Goal: Task Accomplishment & Management: Use online tool/utility

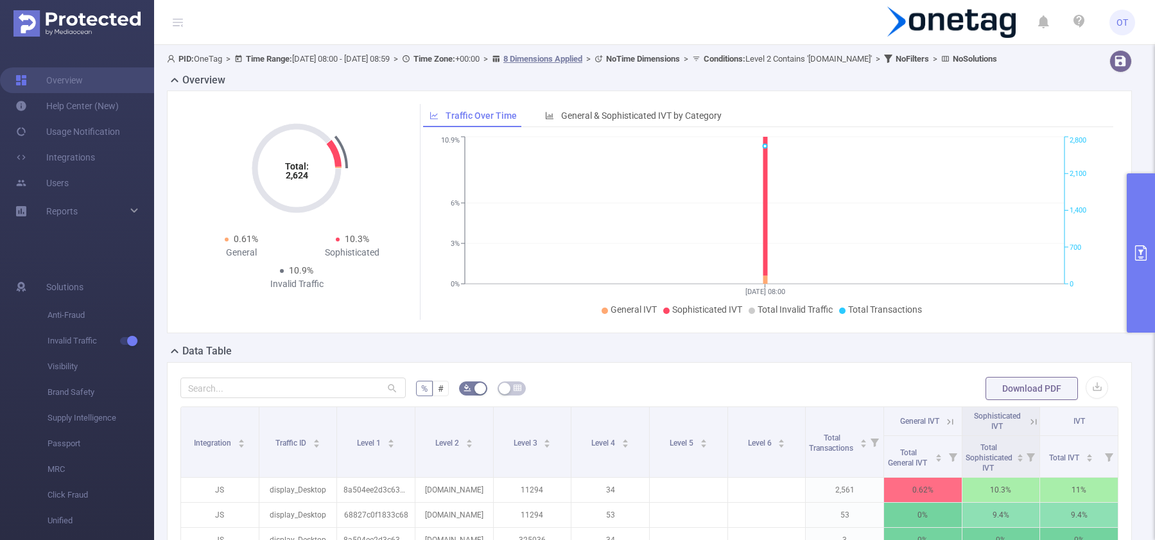
click at [1139, 255] on icon "primary" at bounding box center [1141, 252] width 15 height 15
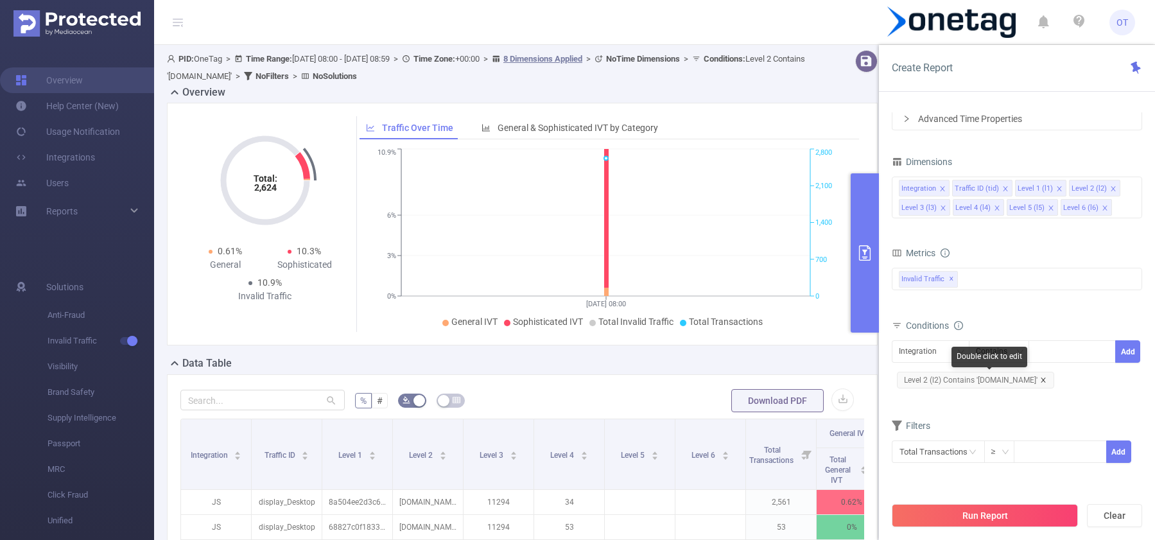
click at [1046, 381] on icon "icon: close" at bounding box center [1043, 380] width 4 height 4
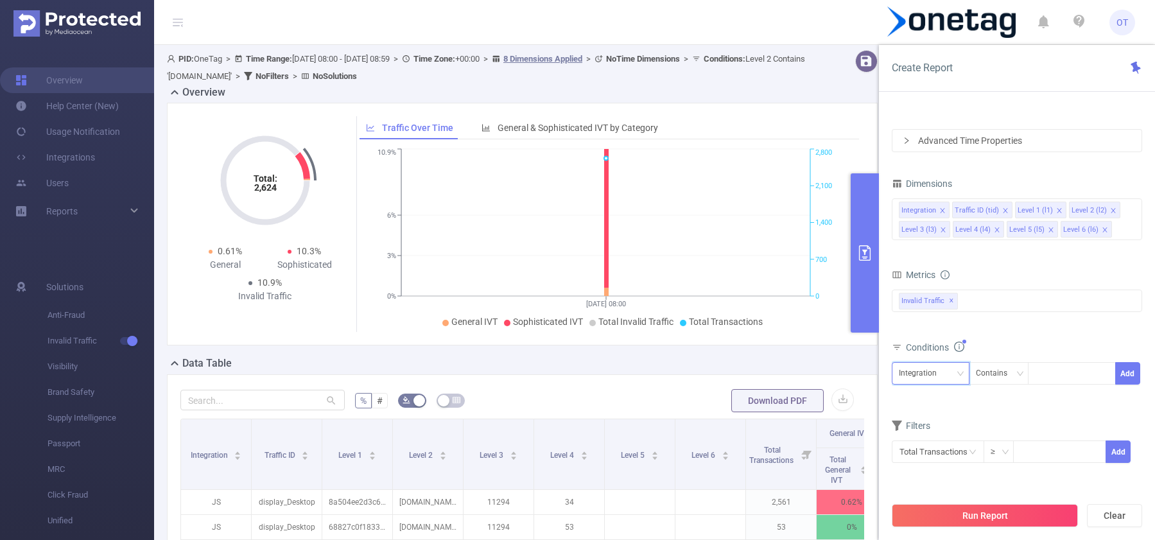
click at [950, 380] on div "Integration" at bounding box center [931, 373] width 64 height 21
click at [930, 270] on li "Level 2 (l2)" at bounding box center [931, 267] width 78 height 21
click at [1014, 377] on div "Contains" at bounding box center [996, 373] width 40 height 21
click at [1005, 415] on li "Is" at bounding box center [1011, 420] width 85 height 21
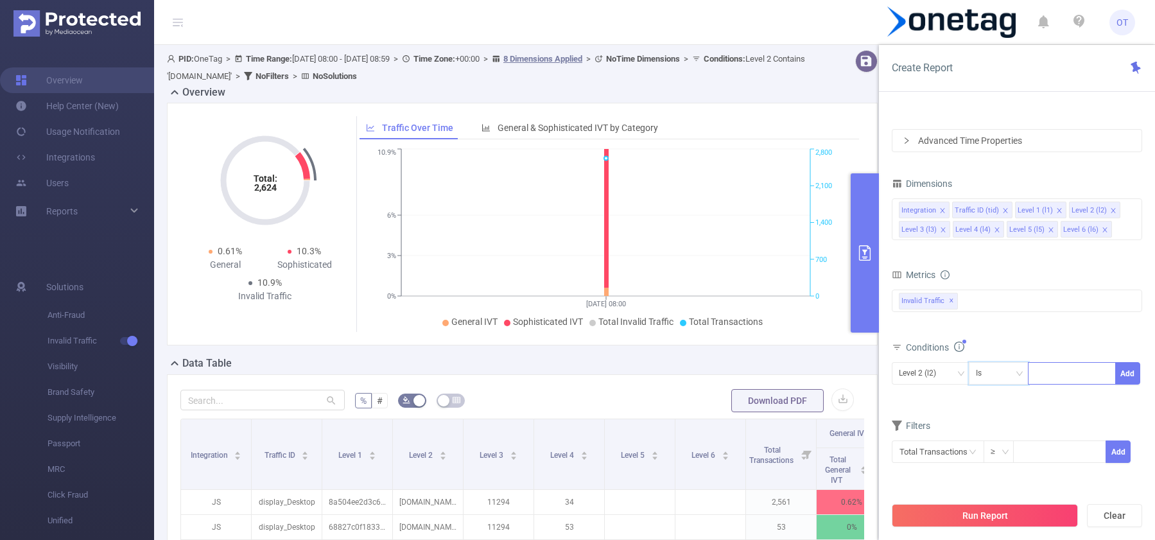
click at [1069, 378] on div at bounding box center [1072, 373] width 74 height 21
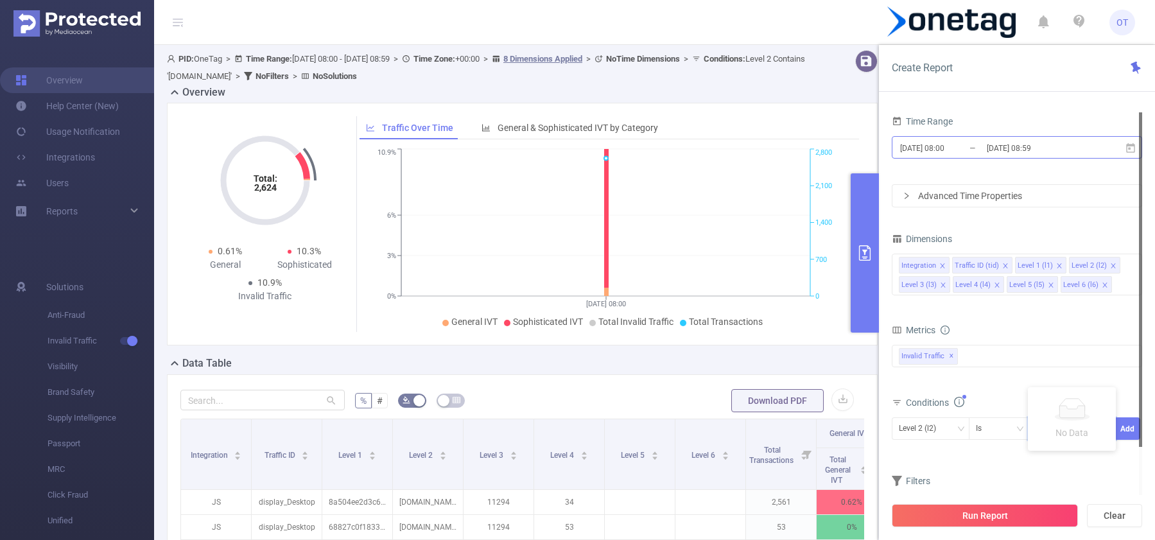
click at [1038, 143] on input "[DATE] 08:59" at bounding box center [1038, 147] width 104 height 17
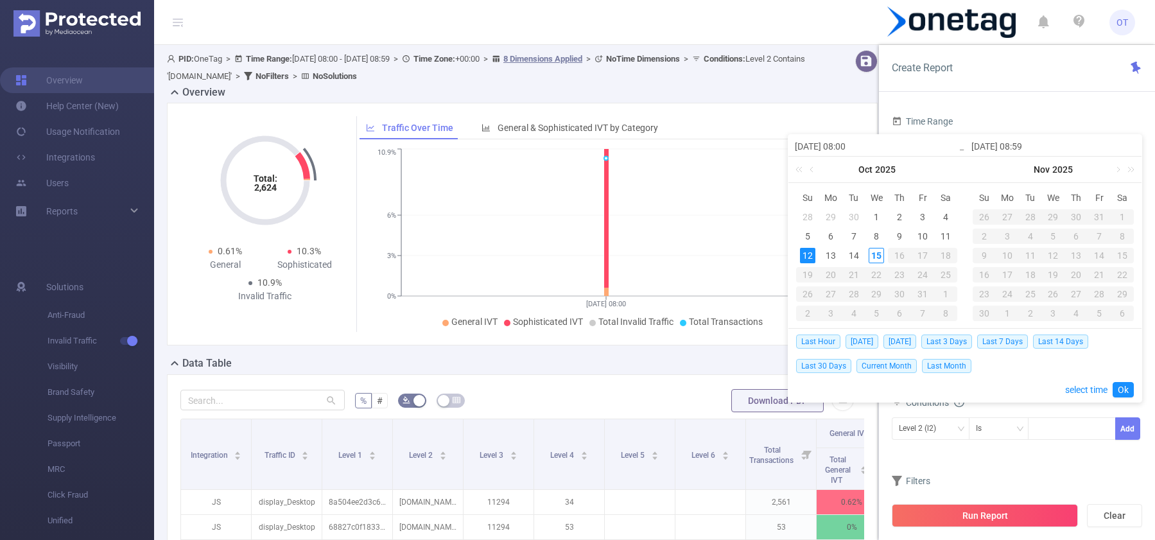
click at [811, 258] on div "12" at bounding box center [807, 255] width 15 height 15
click at [853, 258] on div "14" at bounding box center [853, 255] width 15 height 15
type input "[DATE] 08:59"
click at [1123, 391] on link "Ok" at bounding box center [1123, 389] width 21 height 15
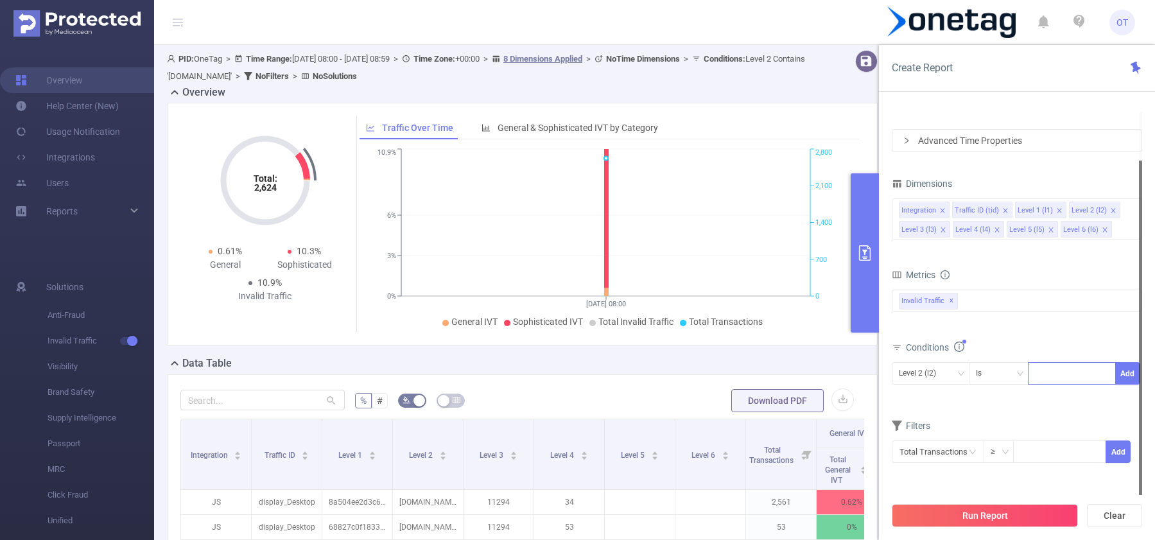
click at [1076, 379] on div at bounding box center [1072, 373] width 74 height 21
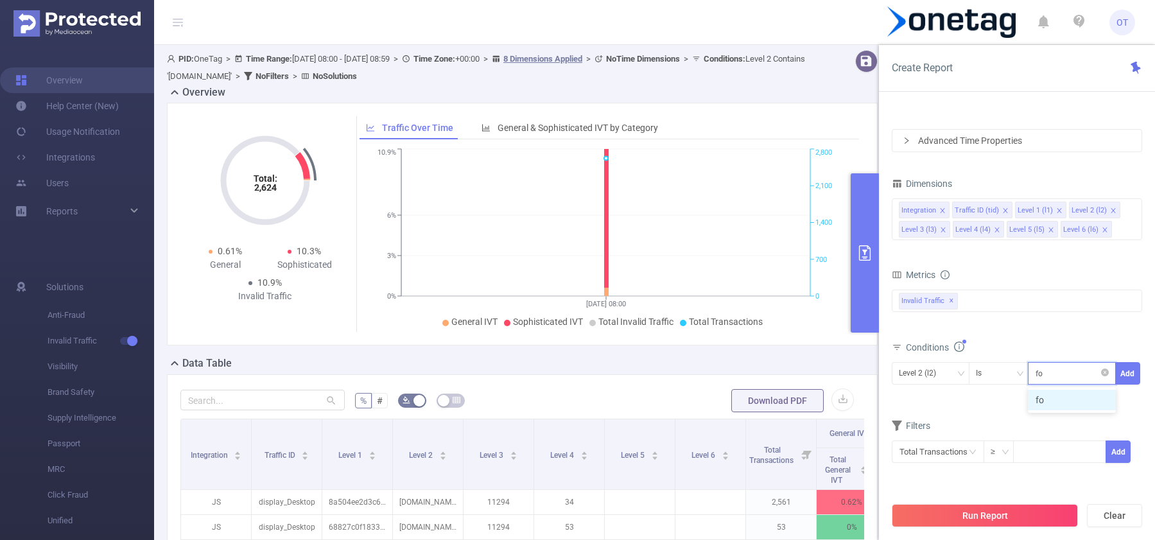
type input "f"
type input "v"
click at [1064, 373] on div at bounding box center [1072, 373] width 74 height 21
paste input "[DOMAIN_NAME]"
type input "[DOMAIN_NAME]"
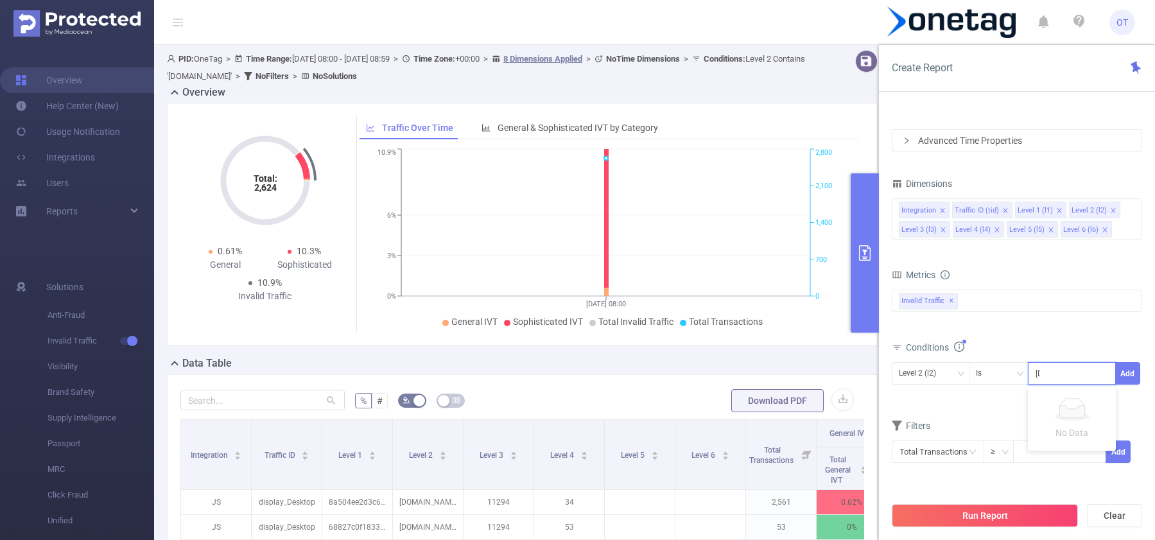
scroll to position [0, 17]
click at [1076, 403] on li "[DOMAIN_NAME]" at bounding box center [1067, 400] width 97 height 21
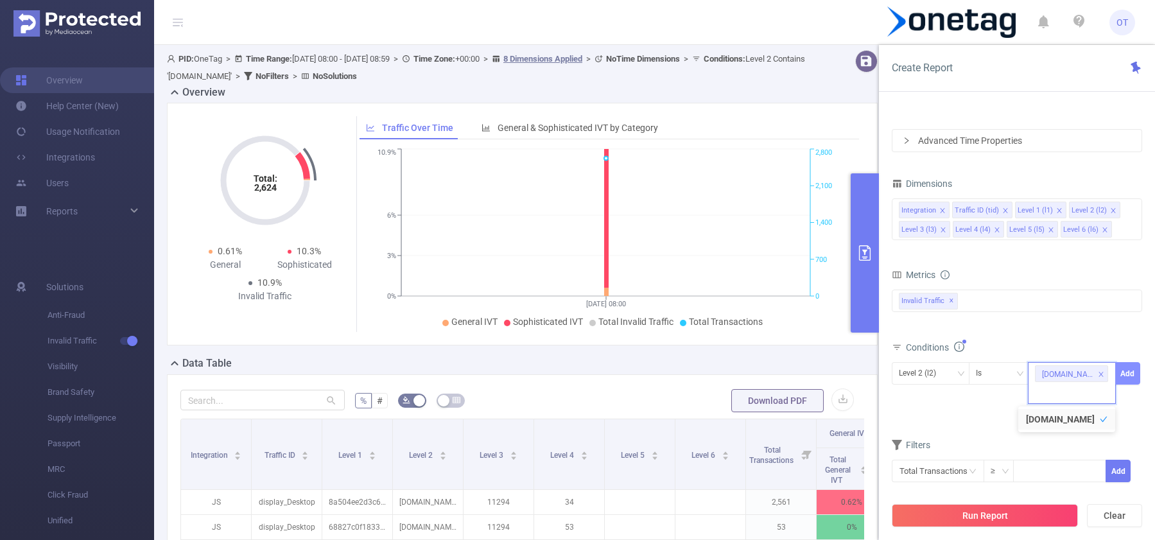
click at [1134, 373] on button "Add" at bounding box center [1128, 373] width 25 height 22
click at [995, 518] on button "Run Report" at bounding box center [985, 515] width 186 height 23
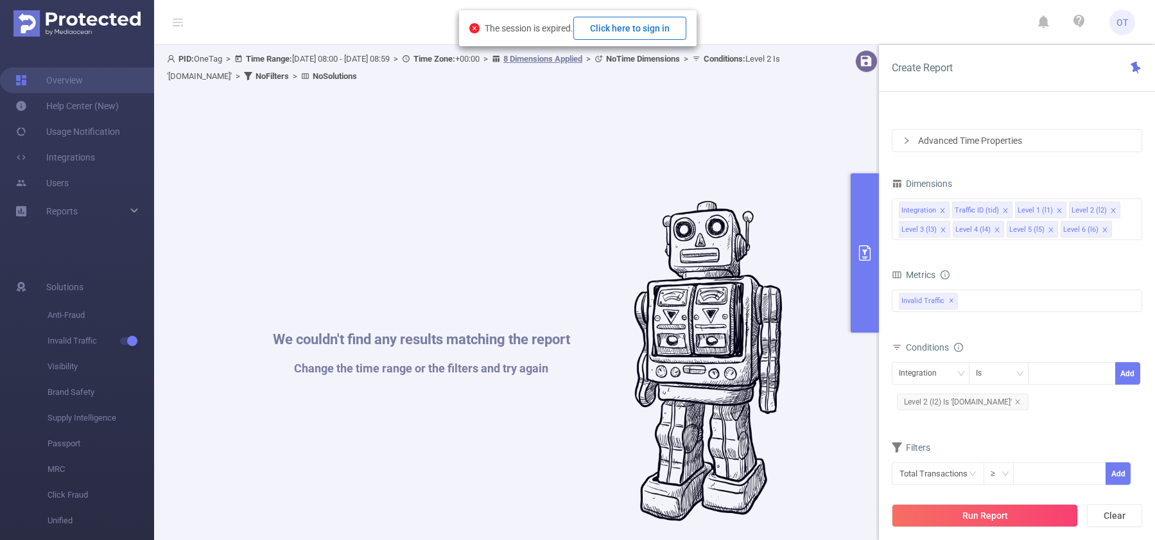
click at [646, 25] on button "Click here to sign in" at bounding box center [630, 28] width 113 height 23
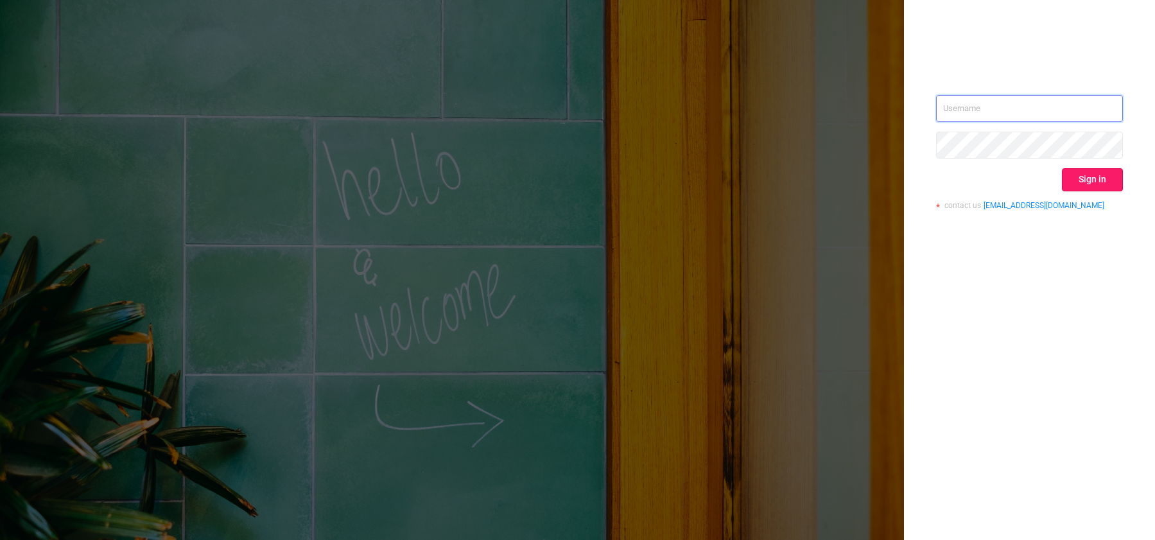
type input "[EMAIL_ADDRESS][DOMAIN_NAME]"
click at [1081, 173] on button "Sign in" at bounding box center [1092, 179] width 61 height 23
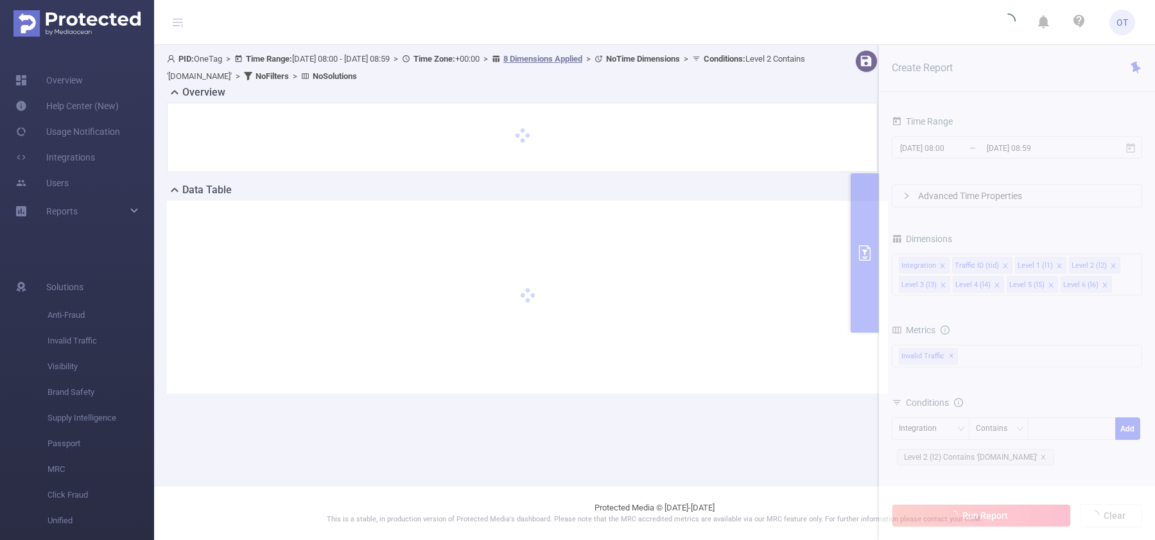
click at [943, 427] on main "PID: OneTag > Time Range: 2025-10-12 08:00 - 2025-10-12 08:59 > Time Zone: +00:…" at bounding box center [654, 243] width 1001 height 486
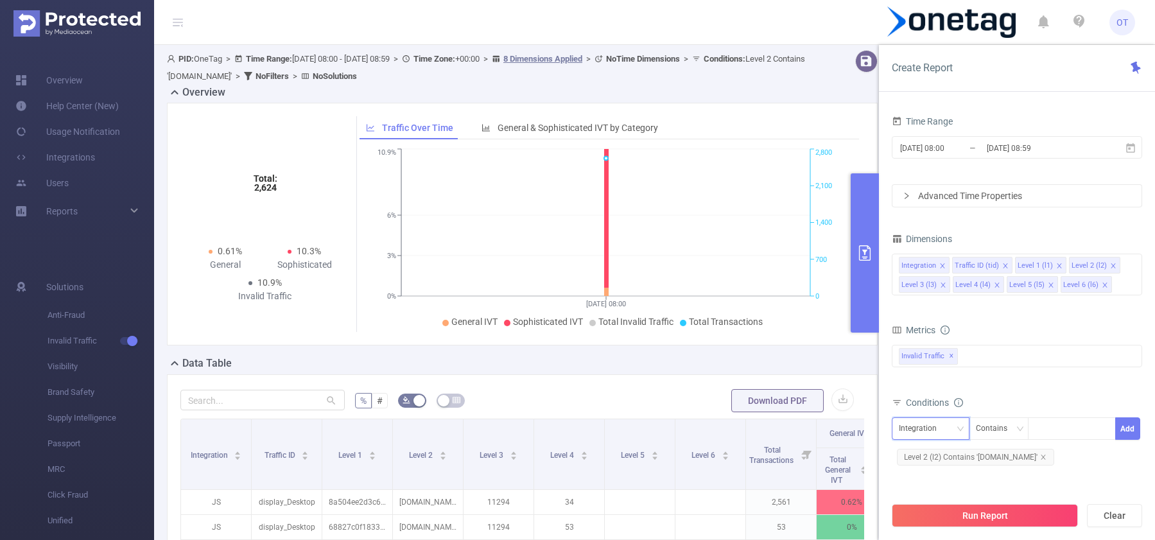
click at [937, 431] on div "Integration" at bounding box center [922, 428] width 47 height 21
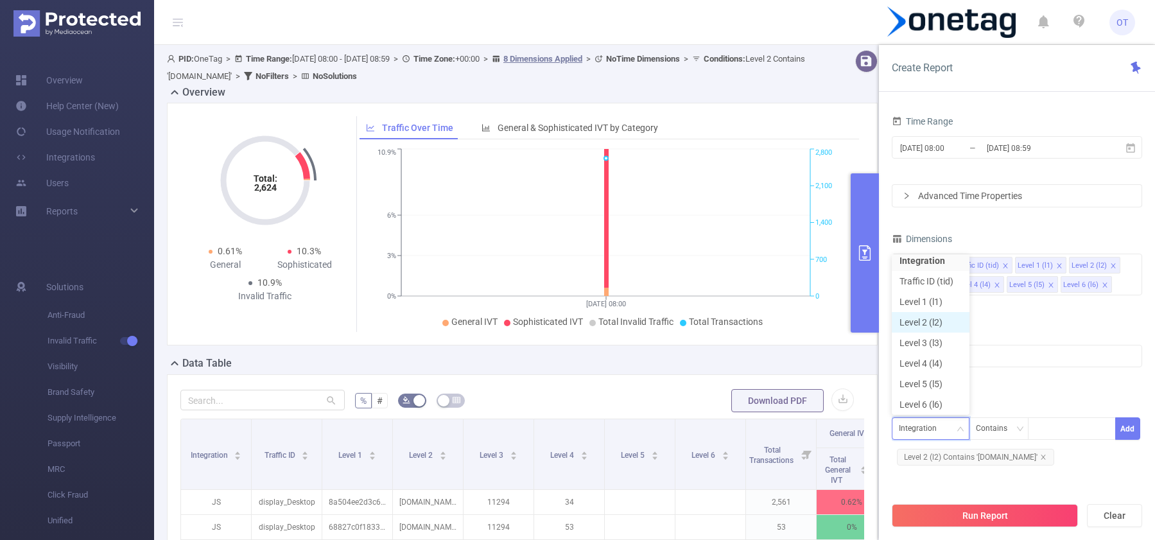
click at [934, 328] on li "Level 2 (l2)" at bounding box center [931, 322] width 78 height 21
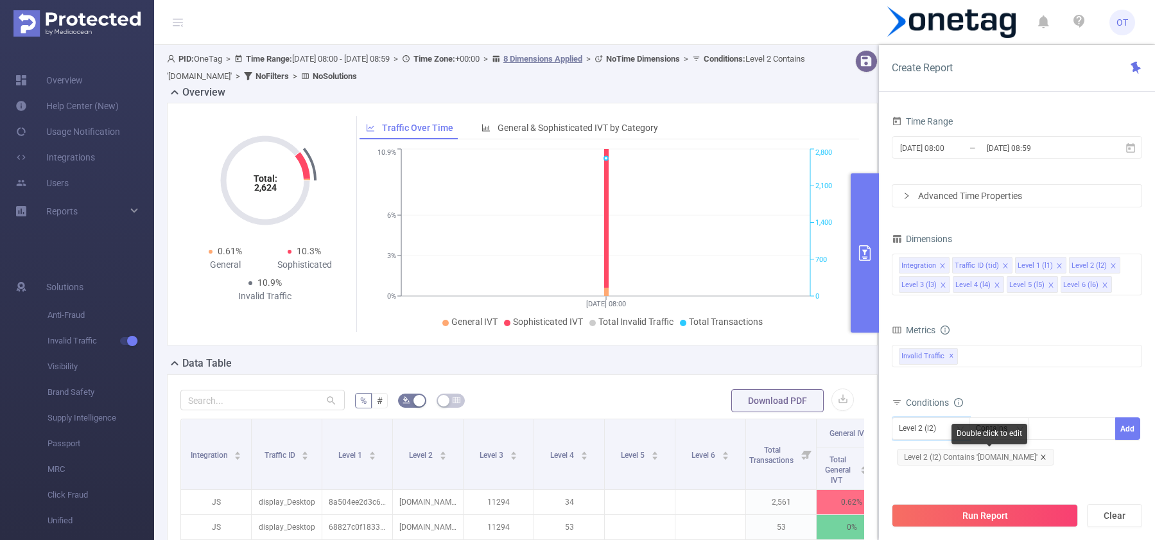
click at [1046, 458] on icon "icon: close" at bounding box center [1043, 457] width 4 height 4
click at [1014, 435] on div "Contains" at bounding box center [996, 428] width 40 height 21
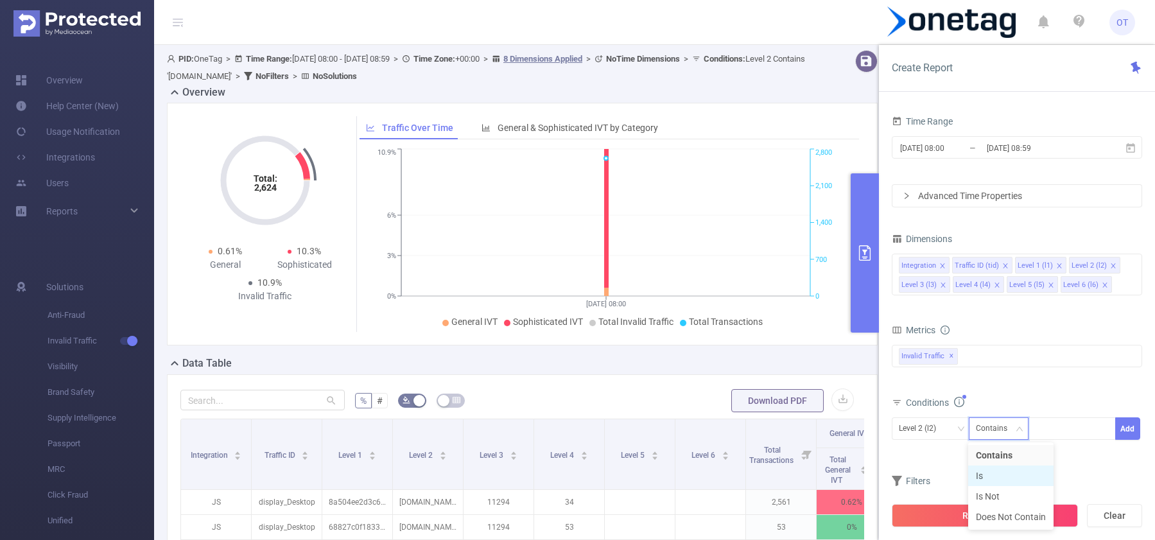
click at [1004, 466] on li "Is" at bounding box center [1011, 476] width 85 height 21
click at [1071, 430] on div at bounding box center [1072, 428] width 74 height 21
paste input "[DOMAIN_NAME]"
type input "[DOMAIN_NAME]"
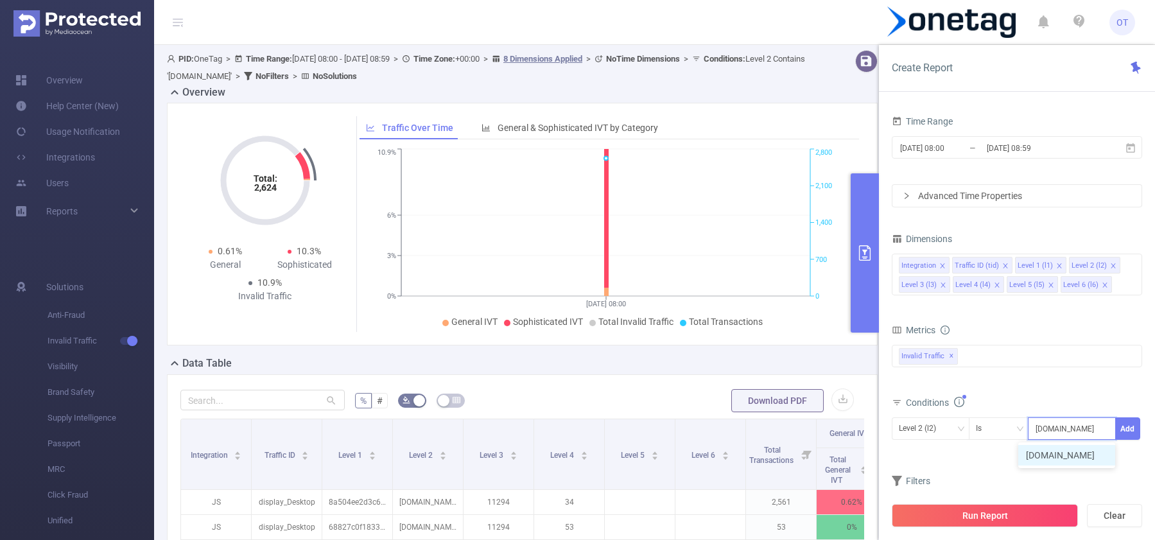
scroll to position [0, 17]
click at [1092, 453] on li "[DOMAIN_NAME]" at bounding box center [1067, 455] width 97 height 21
click at [1130, 427] on button "Add" at bounding box center [1128, 428] width 25 height 22
click at [1001, 516] on button "Run Report" at bounding box center [985, 515] width 186 height 23
